Goal: Transaction & Acquisition: Purchase product/service

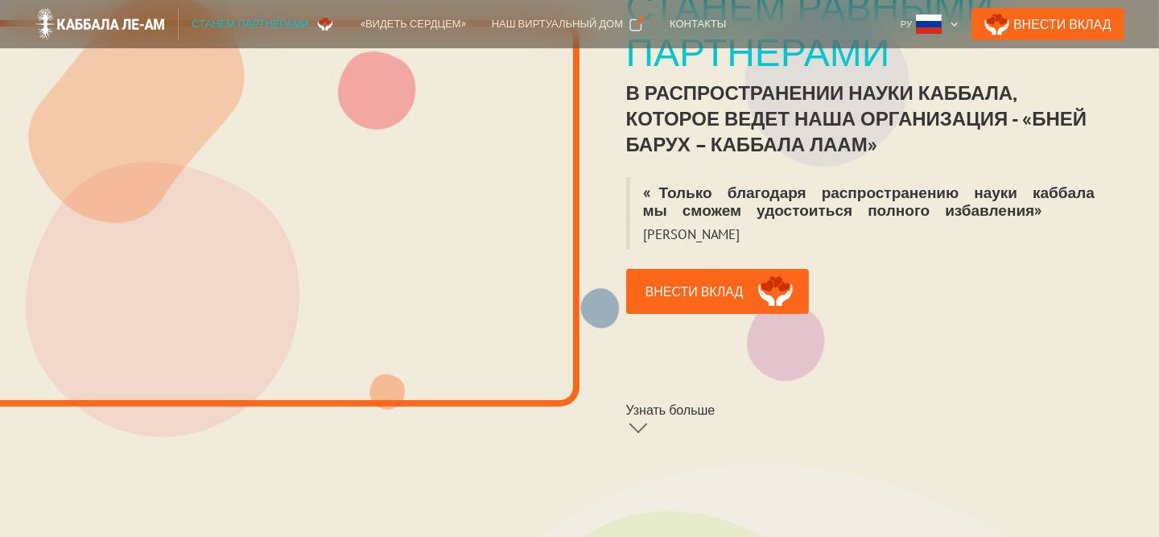
scroll to position [242, 0]
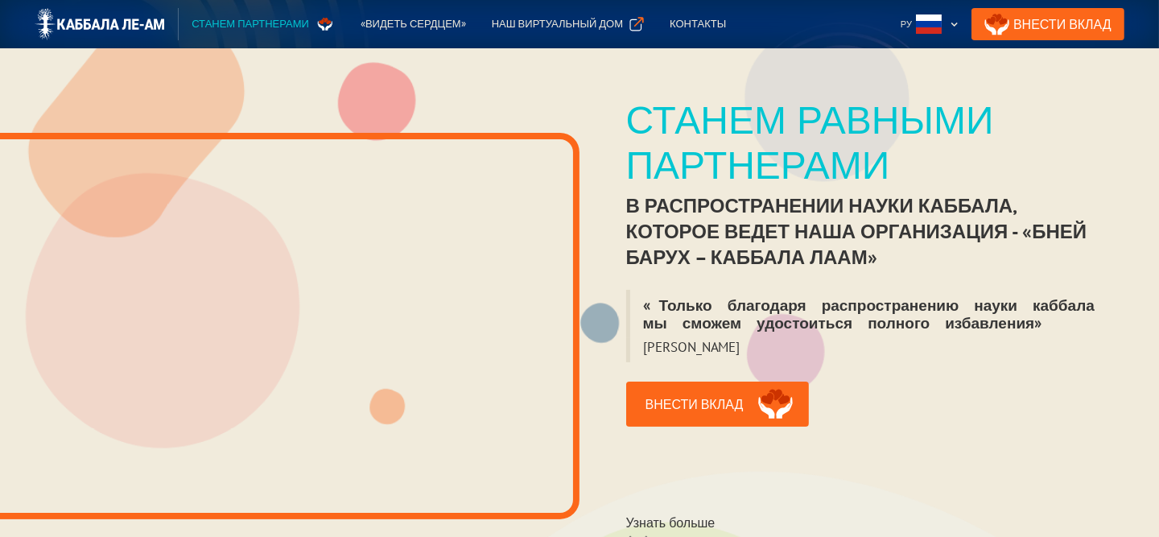
click at [1076, 101] on div "Станем равными партнерами" at bounding box center [869, 142] width 487 height 90
click at [1068, 28] on link "Внести Вклад" at bounding box center [1048, 24] width 153 height 32
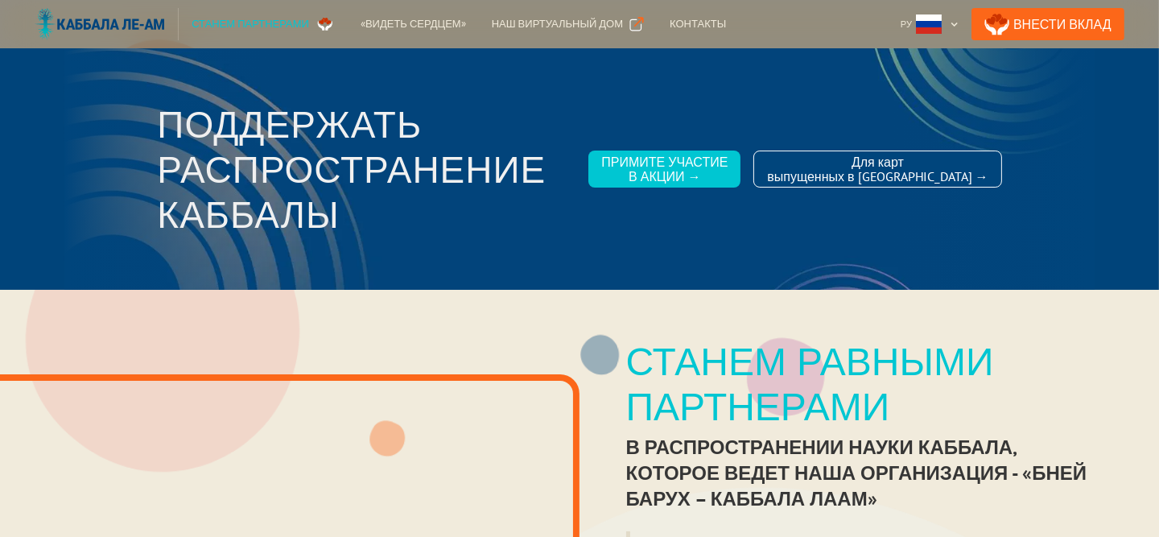
click at [136, 25] on img at bounding box center [100, 24] width 130 height 32
